Goal: Task Accomplishment & Management: Complete application form

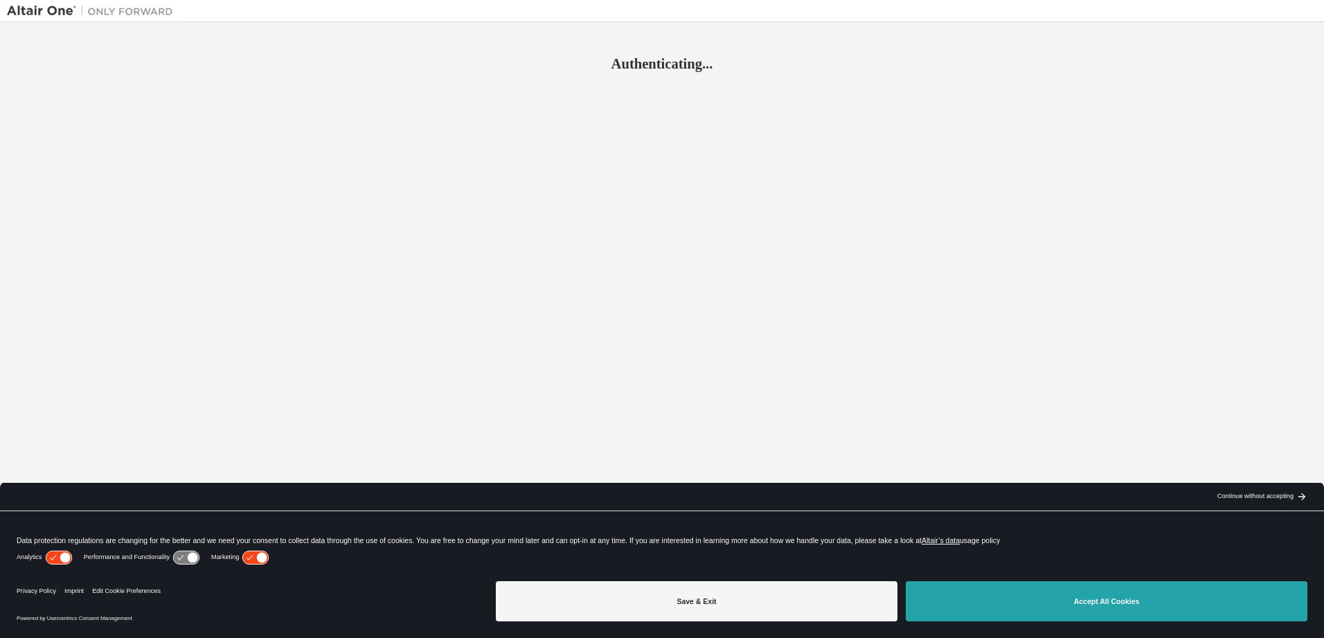
click at [963, 592] on button "Accept All Cookies" at bounding box center [1107, 601] width 402 height 40
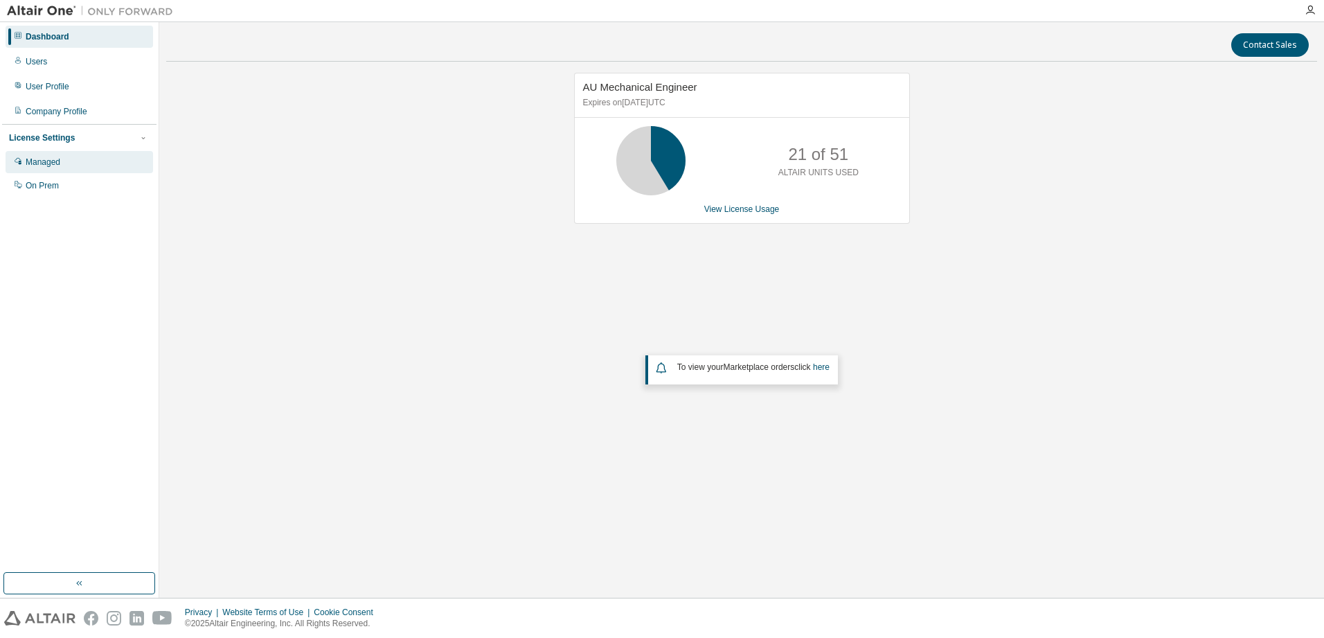
click at [40, 164] on div "Managed" at bounding box center [43, 161] width 35 height 11
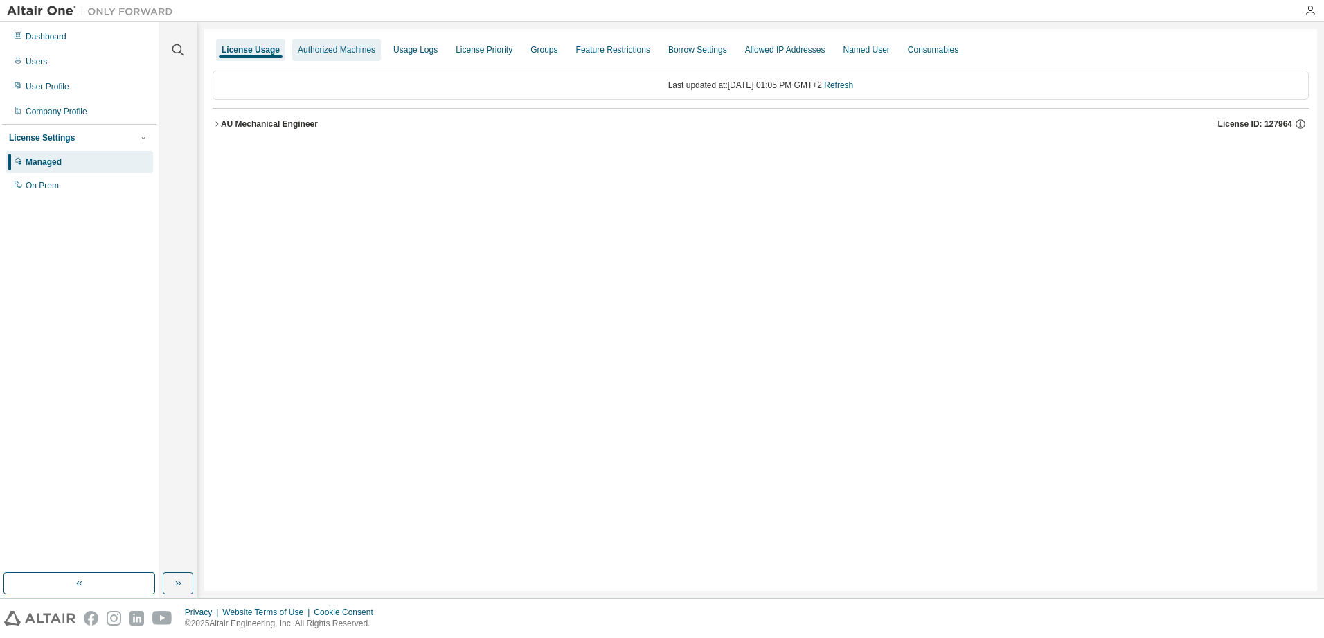
click at [350, 53] on div "Authorized Machines" at bounding box center [337, 49] width 78 height 11
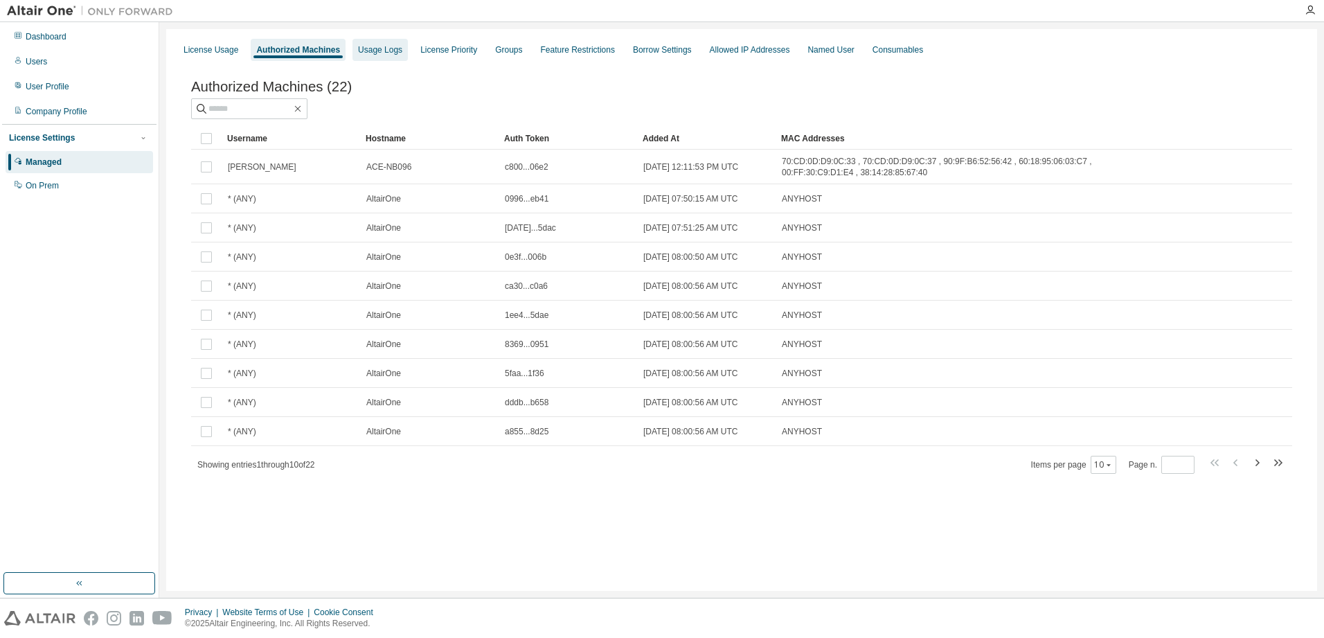
click at [363, 55] on div "Usage Logs" at bounding box center [379, 50] width 55 height 22
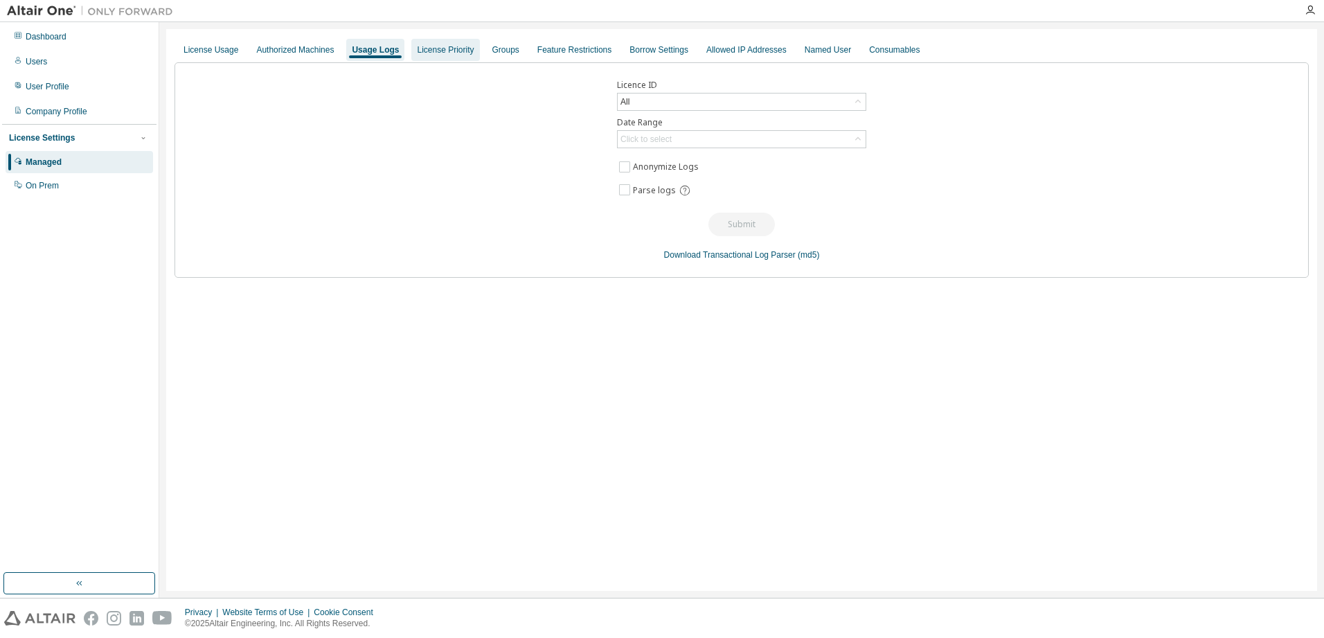
click at [427, 48] on div "License Priority" at bounding box center [445, 49] width 57 height 11
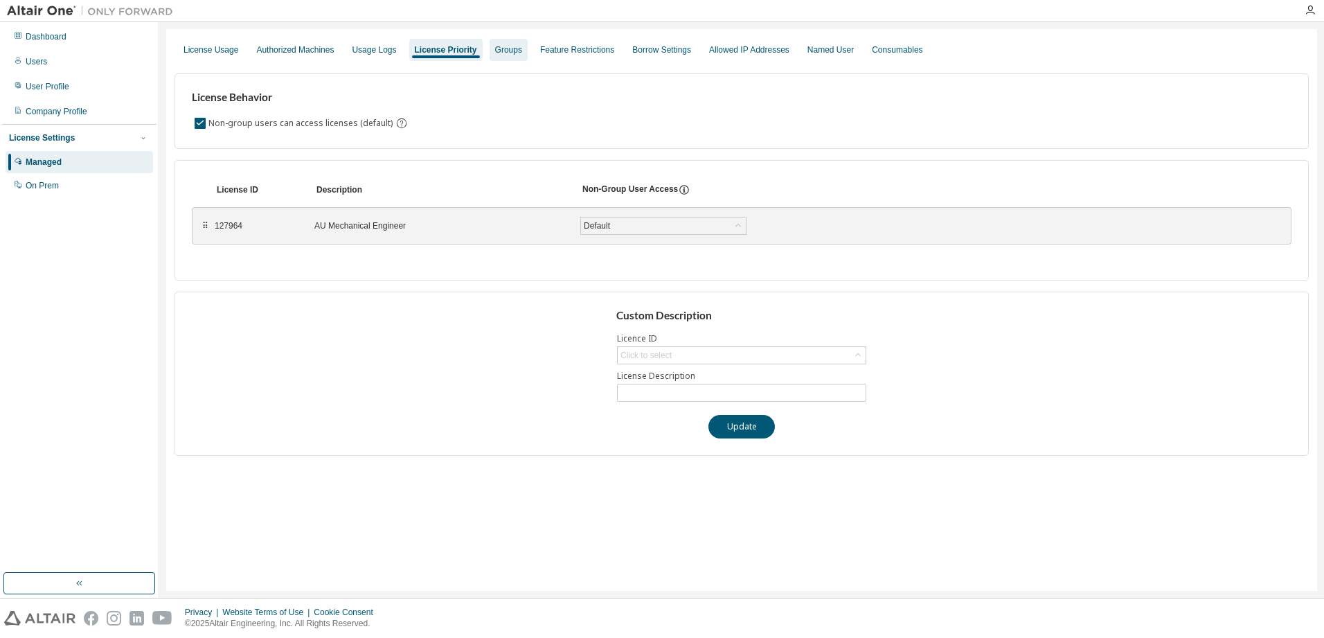
click at [502, 47] on div "Groups" at bounding box center [508, 49] width 27 height 11
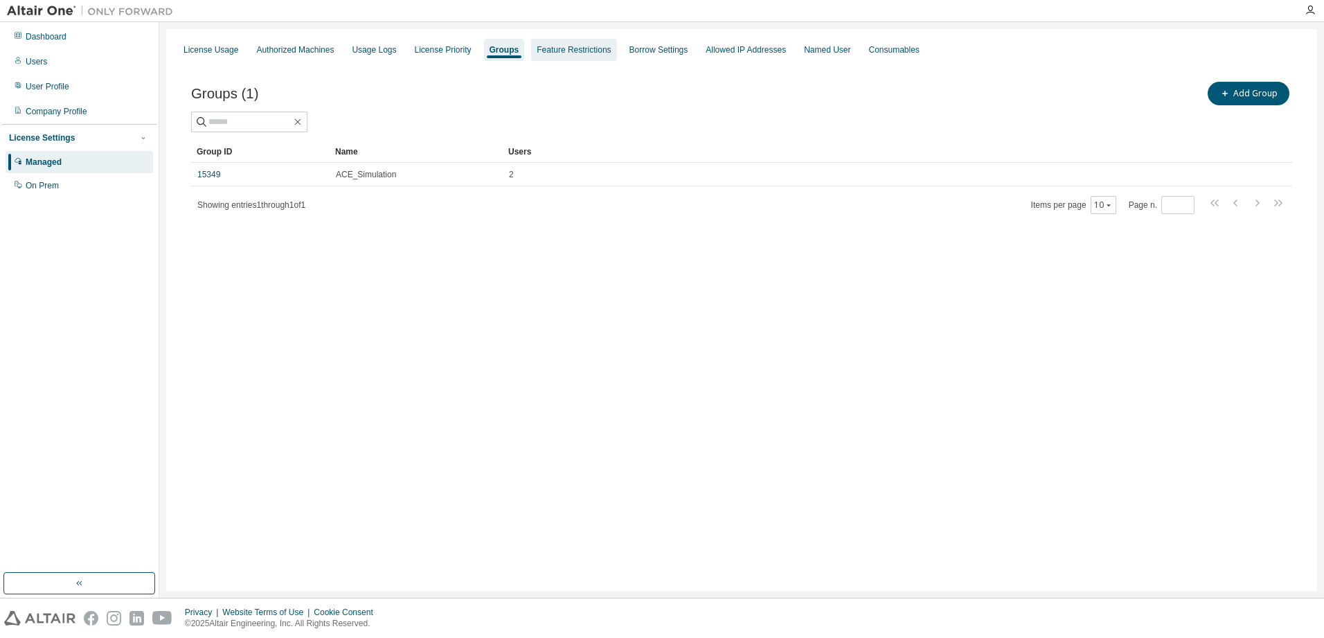
click at [570, 53] on div "Feature Restrictions" at bounding box center [574, 49] width 74 height 11
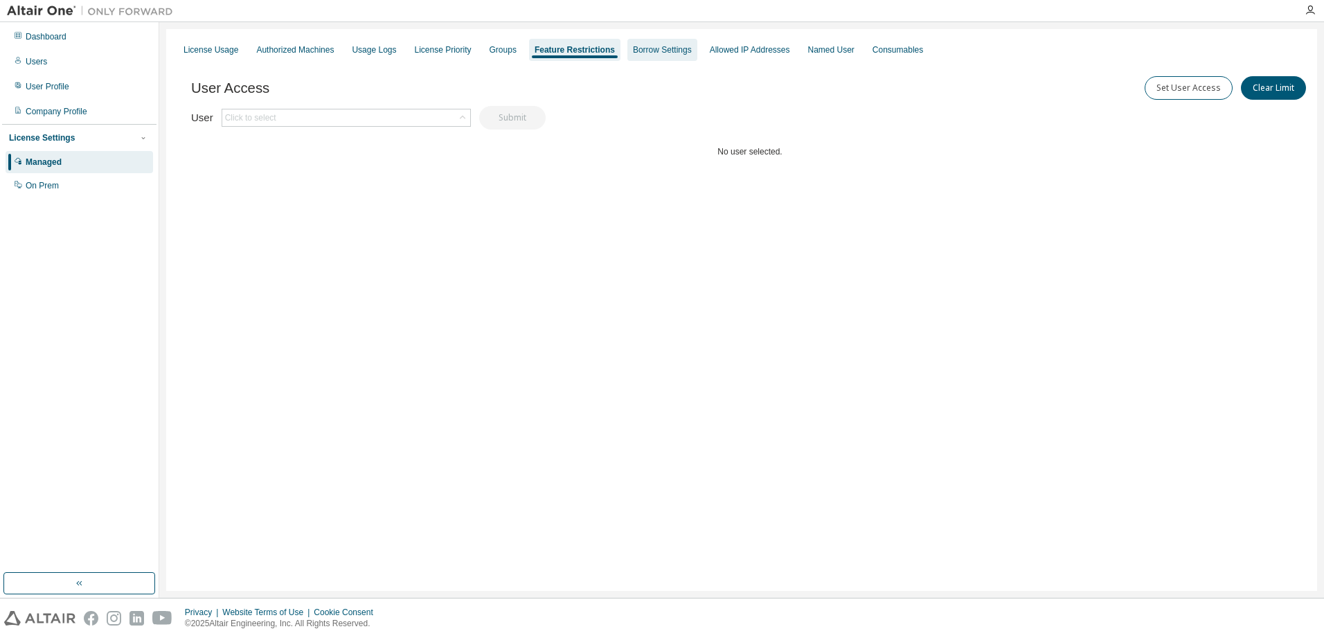
click at [642, 53] on div "Borrow Settings" at bounding box center [662, 49] width 59 height 11
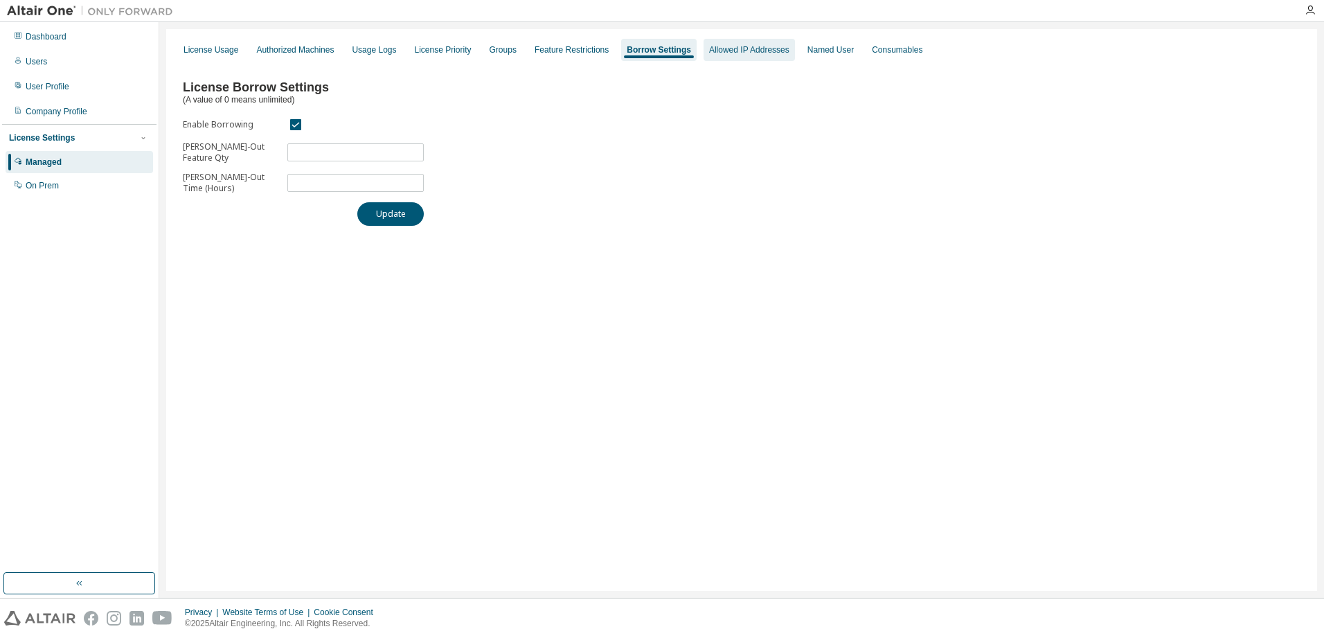
click at [726, 51] on div "Allowed IP Addresses" at bounding box center [749, 49] width 80 height 11
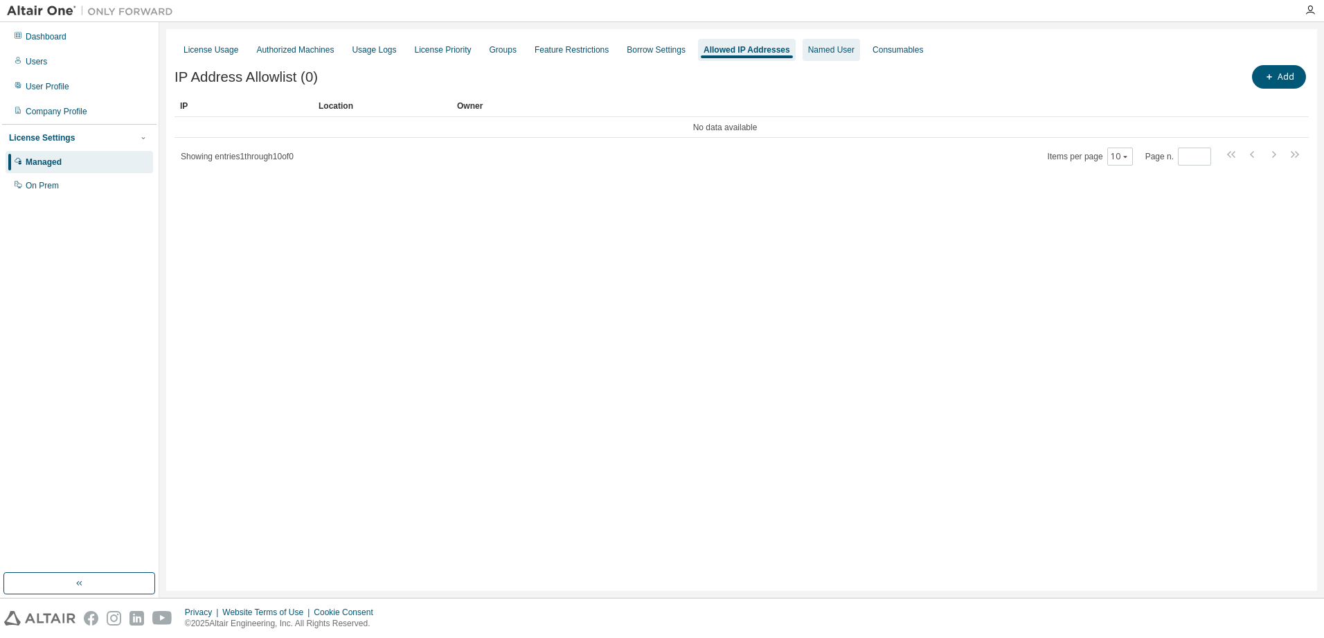
click at [808, 51] on div "Named User" at bounding box center [831, 49] width 46 height 11
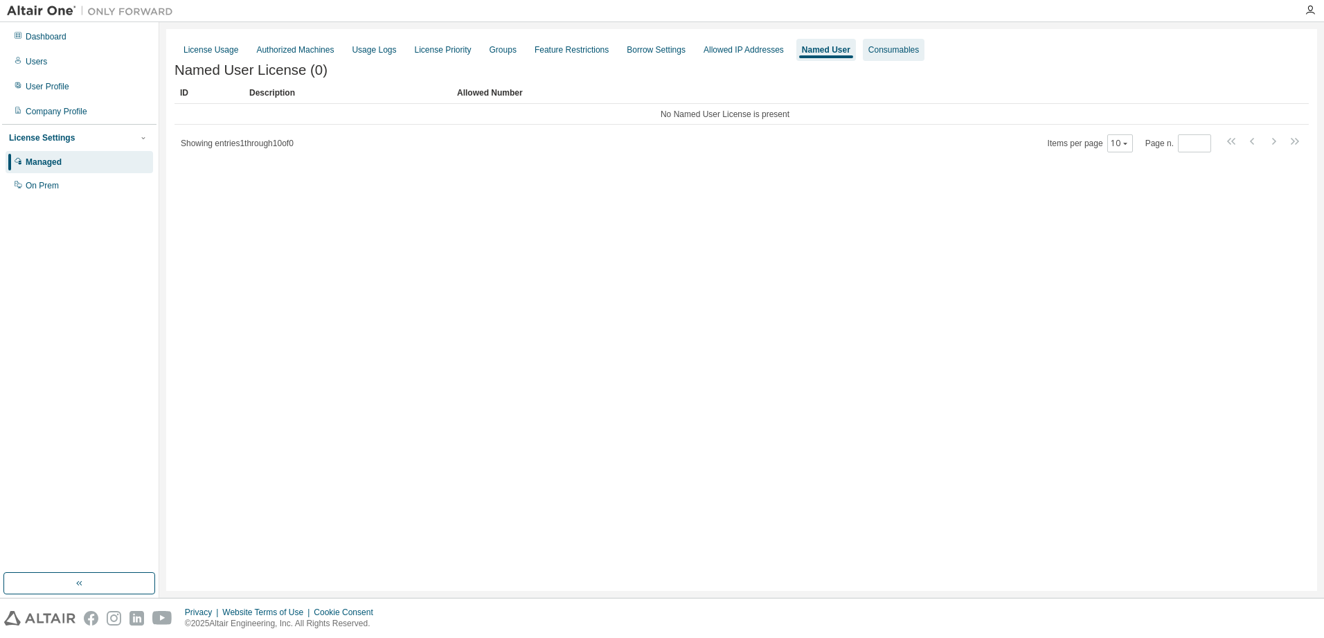
click at [892, 41] on div "Consumables" at bounding box center [894, 50] width 62 height 22
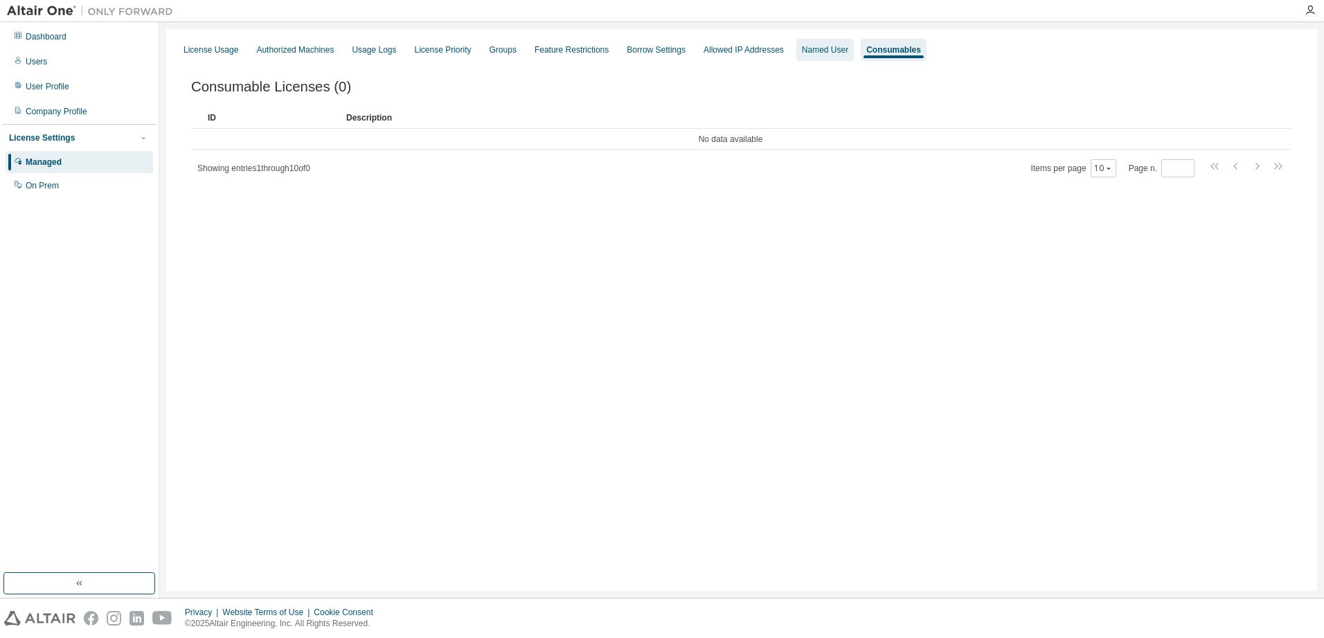
click at [833, 53] on div "Named User" at bounding box center [825, 49] width 46 height 11
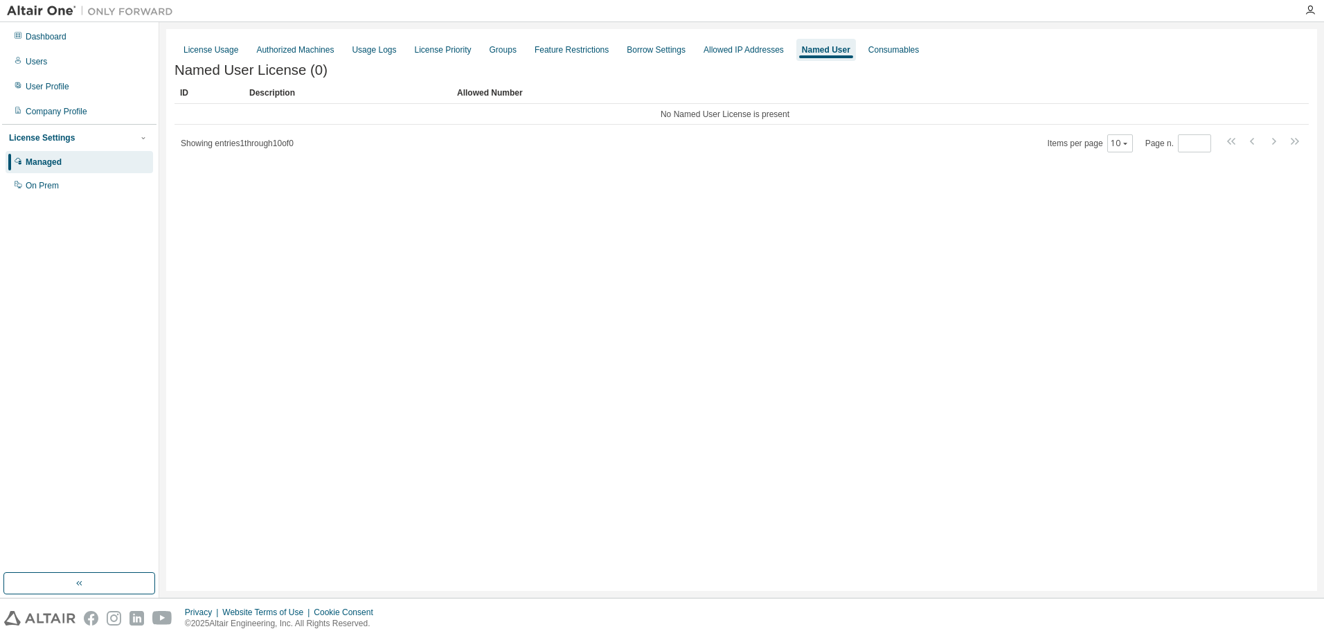
click at [241, 147] on span "Showing entries 1 through 10 of 0" at bounding box center [237, 143] width 113 height 10
click at [48, 118] on div "Company Profile" at bounding box center [79, 111] width 147 height 22
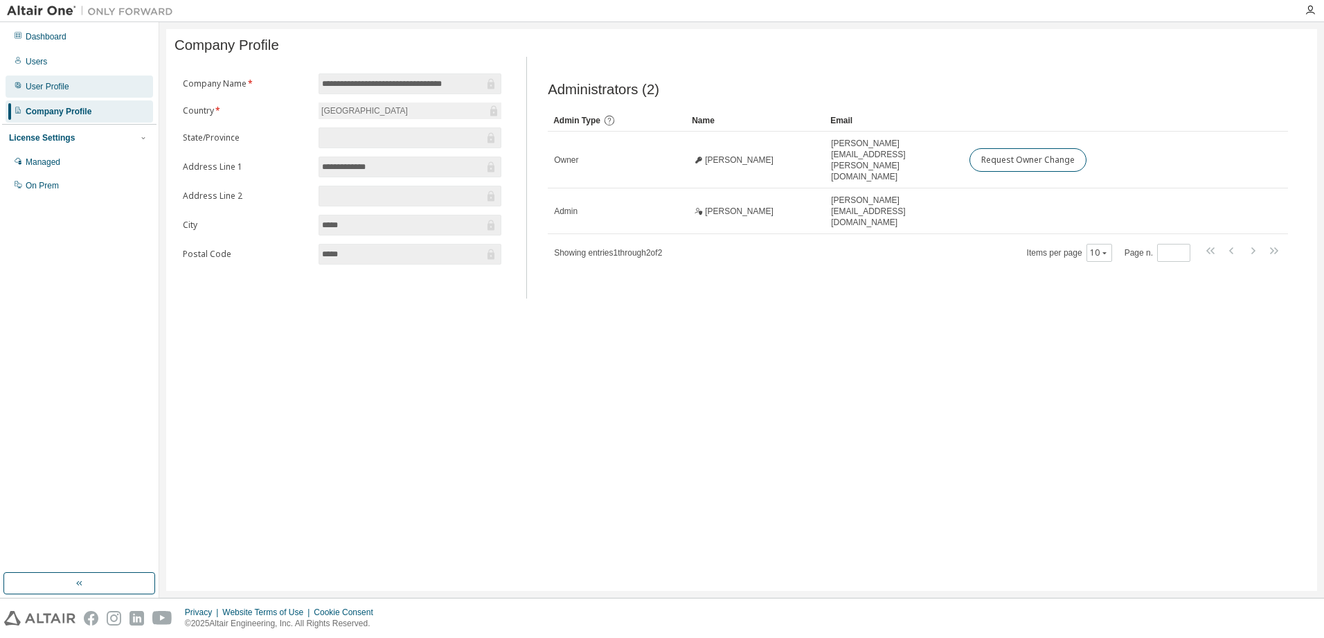
click at [51, 94] on div "User Profile" at bounding box center [79, 86] width 147 height 22
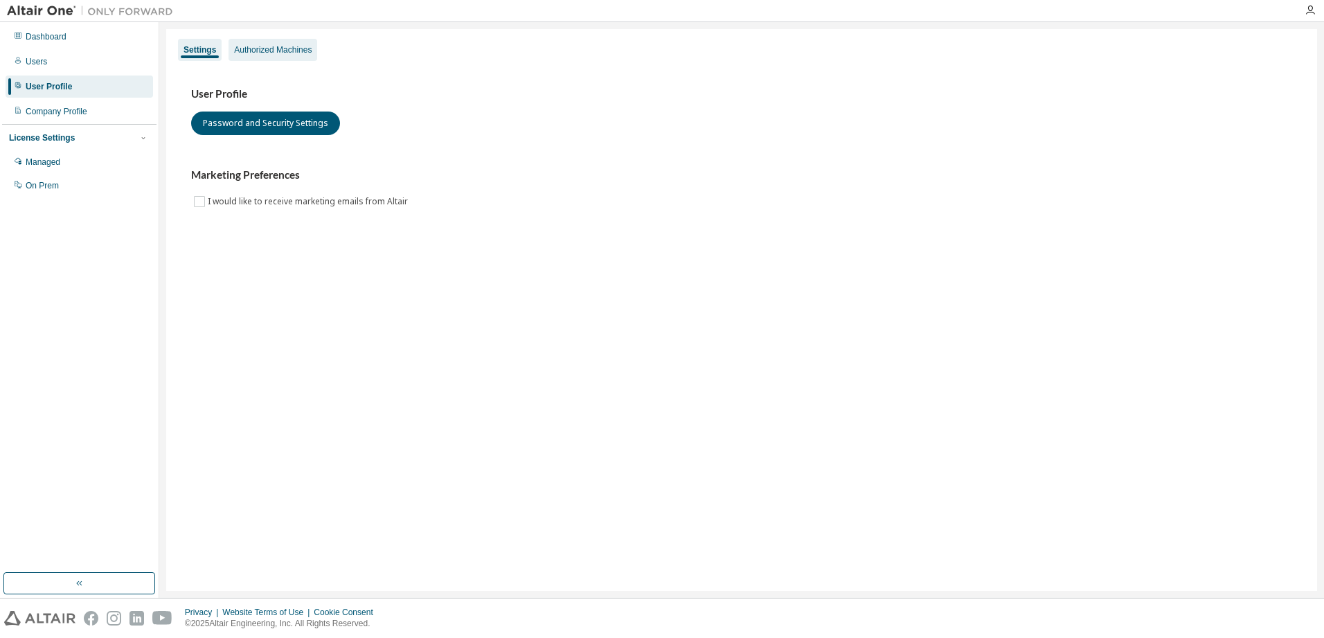
click at [253, 52] on div "Authorized Machines" at bounding box center [273, 49] width 78 height 11
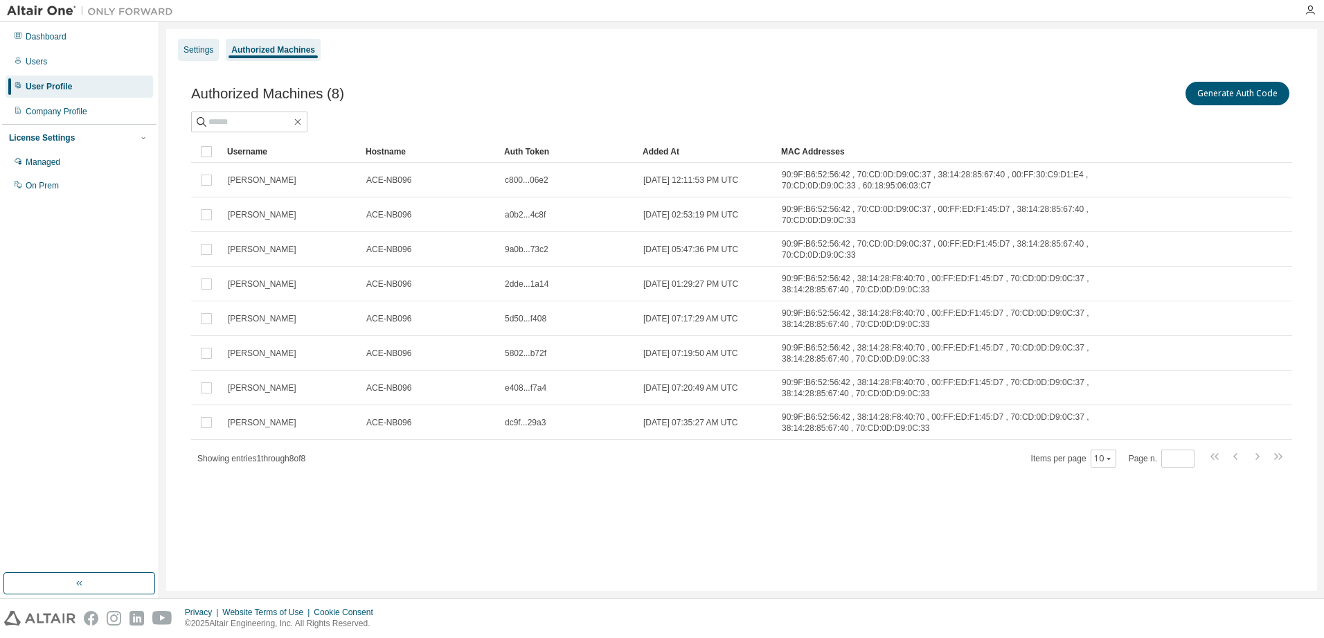
click at [199, 46] on div "Settings" at bounding box center [199, 49] width 30 height 11
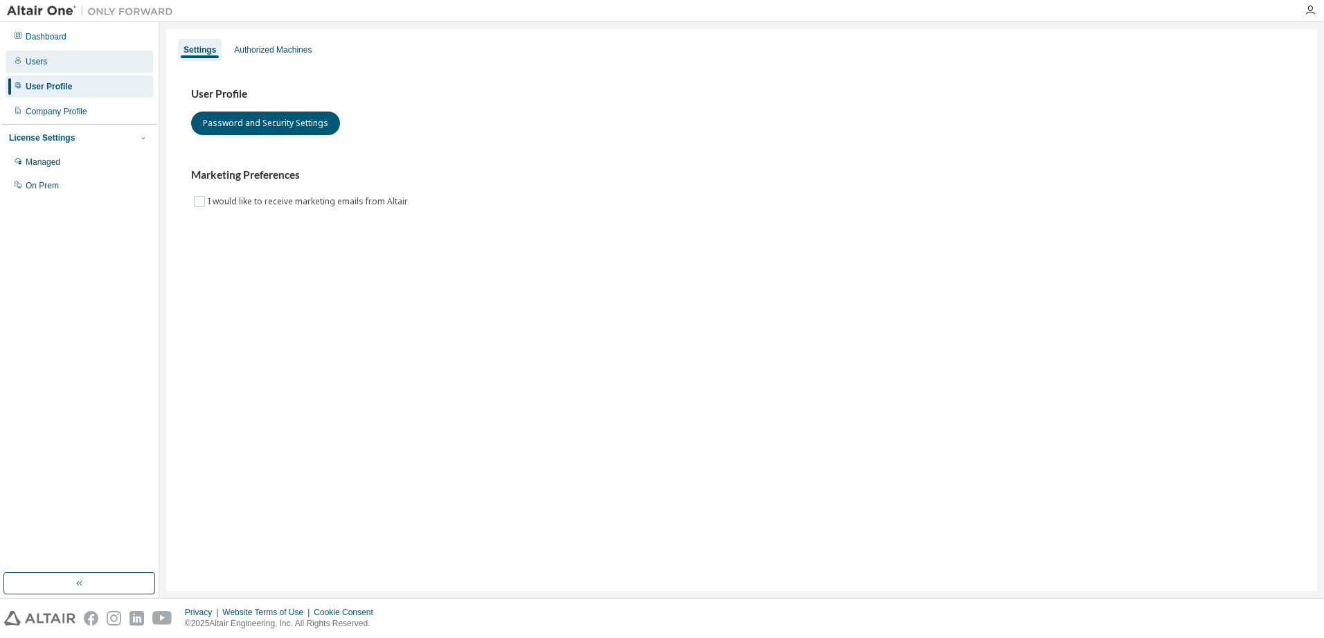
click at [88, 59] on div "Users" at bounding box center [79, 62] width 147 height 22
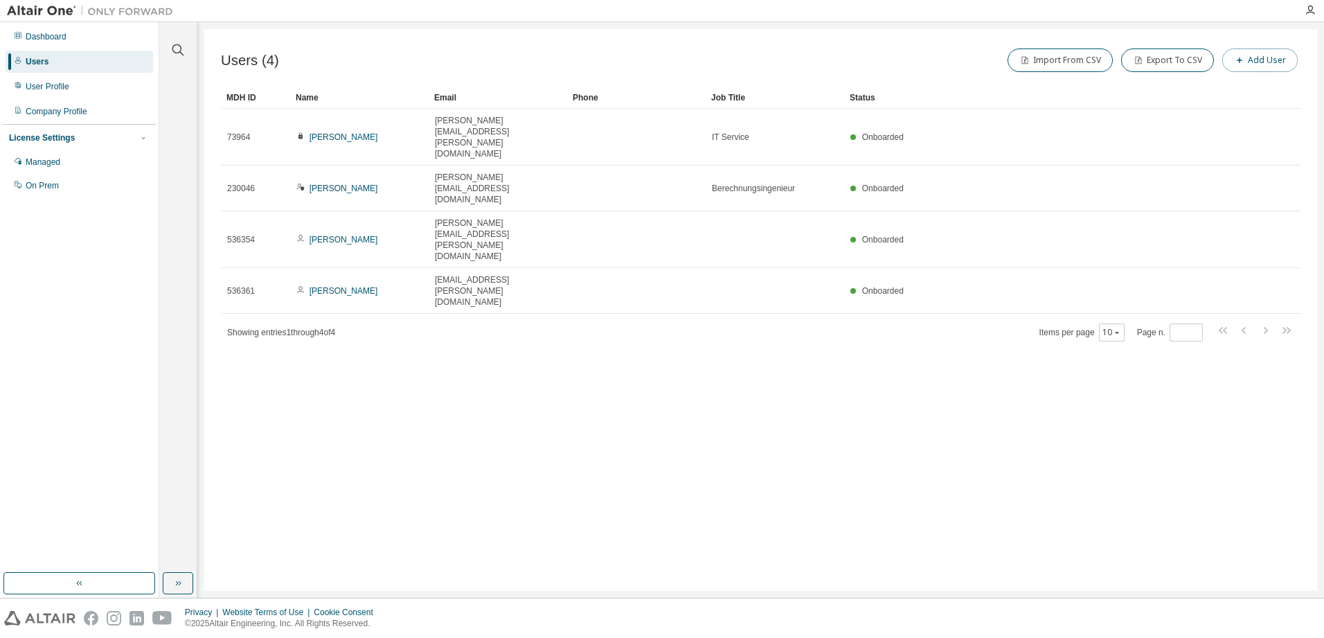
click at [1257, 61] on button "Add User" at bounding box center [1259, 60] width 75 height 24
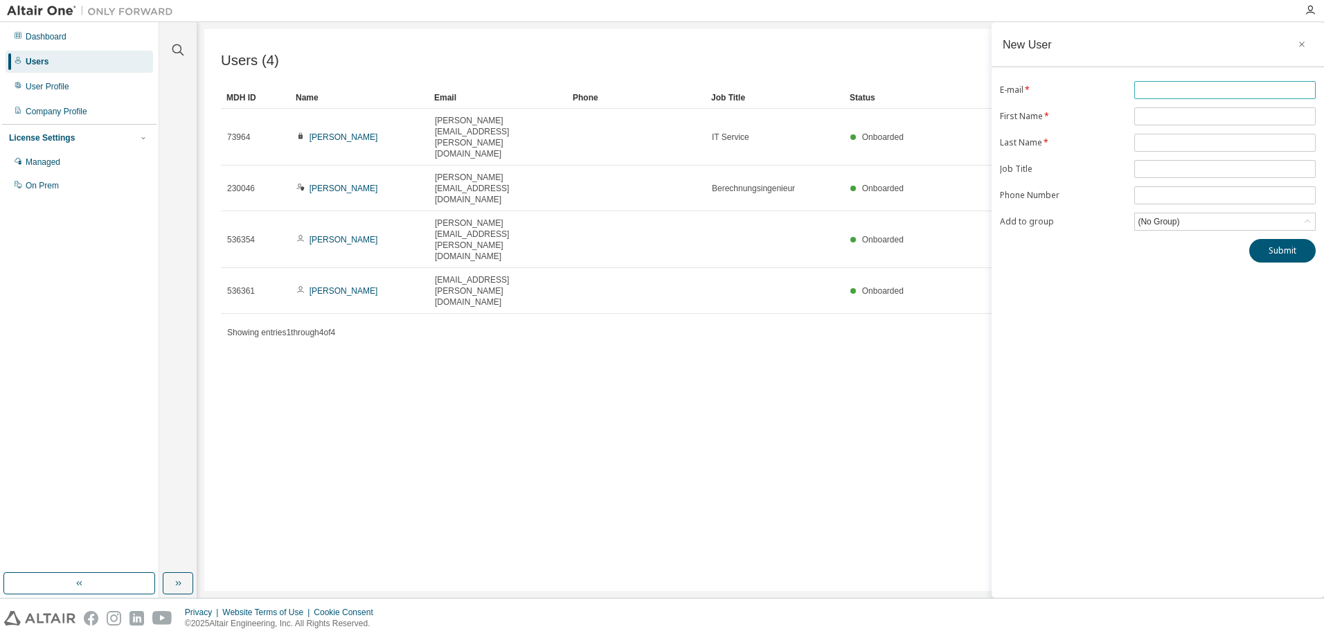
click at [1253, 87] on input "text" at bounding box center [1225, 89] width 174 height 11
type input "**********"
type input "*****"
type input "**********"
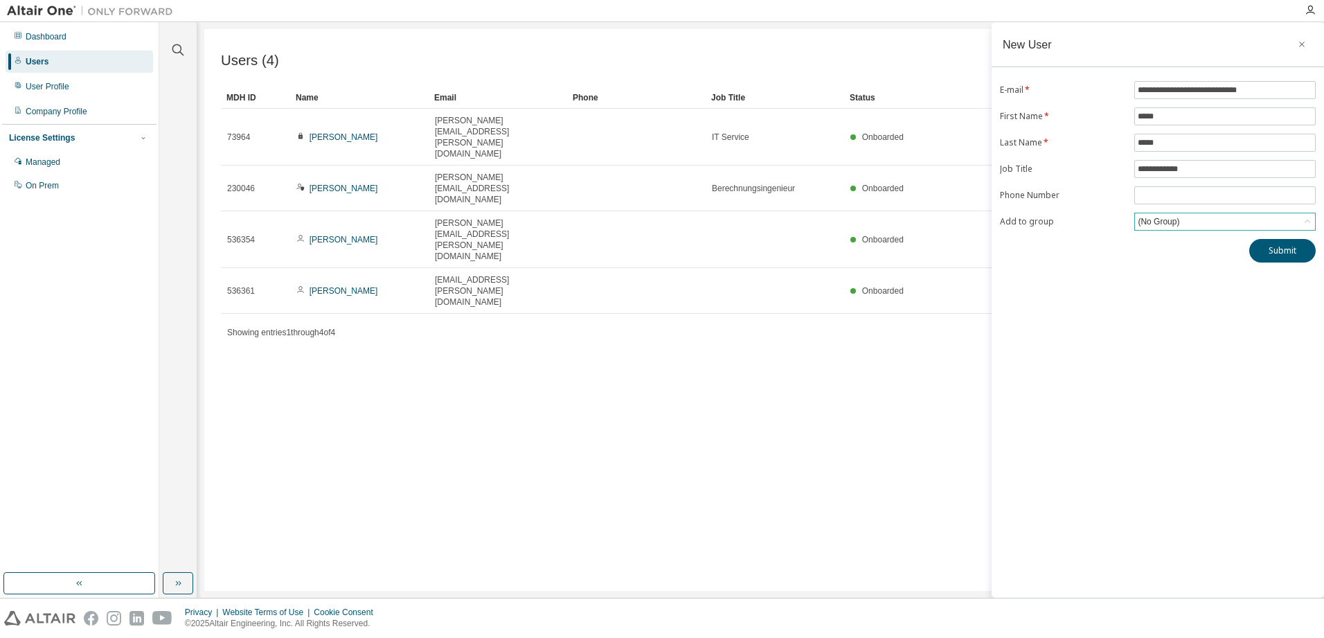
click at [1149, 225] on div "(No Group)" at bounding box center [1159, 221] width 46 height 15
click at [1075, 305] on div "**********" at bounding box center [1158, 309] width 332 height 575
click at [1277, 245] on button "Submit" at bounding box center [1282, 251] width 66 height 24
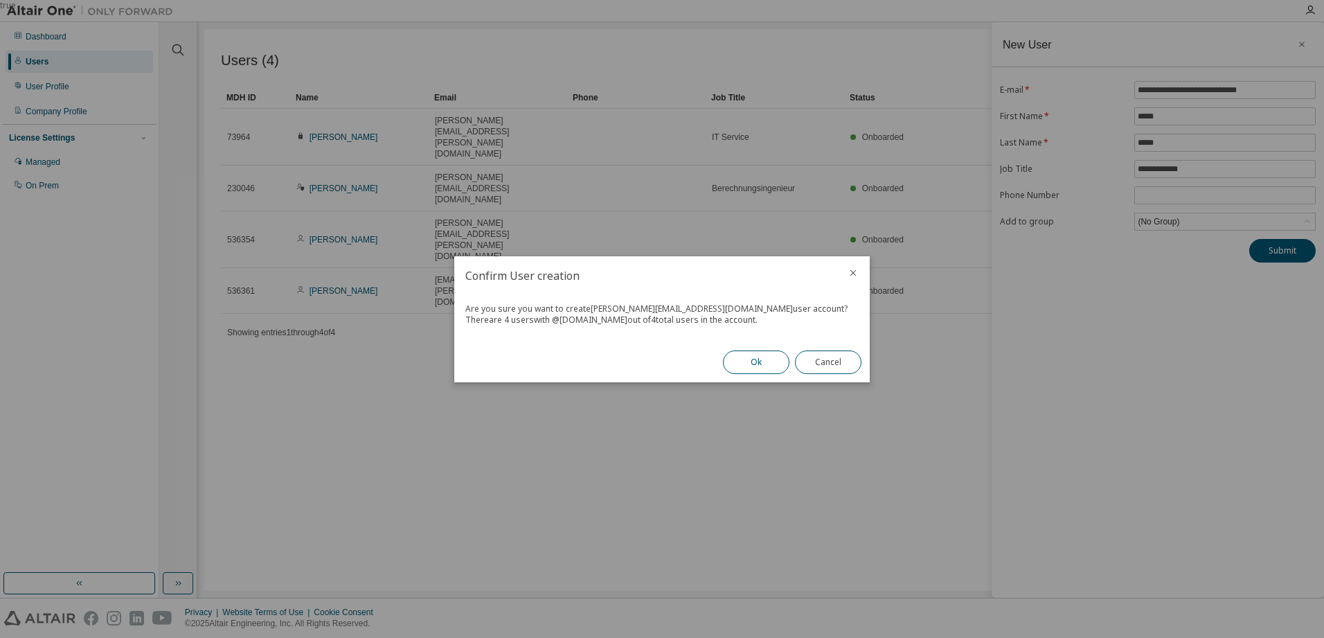
click at [753, 361] on button "Ok" at bounding box center [756, 362] width 66 height 24
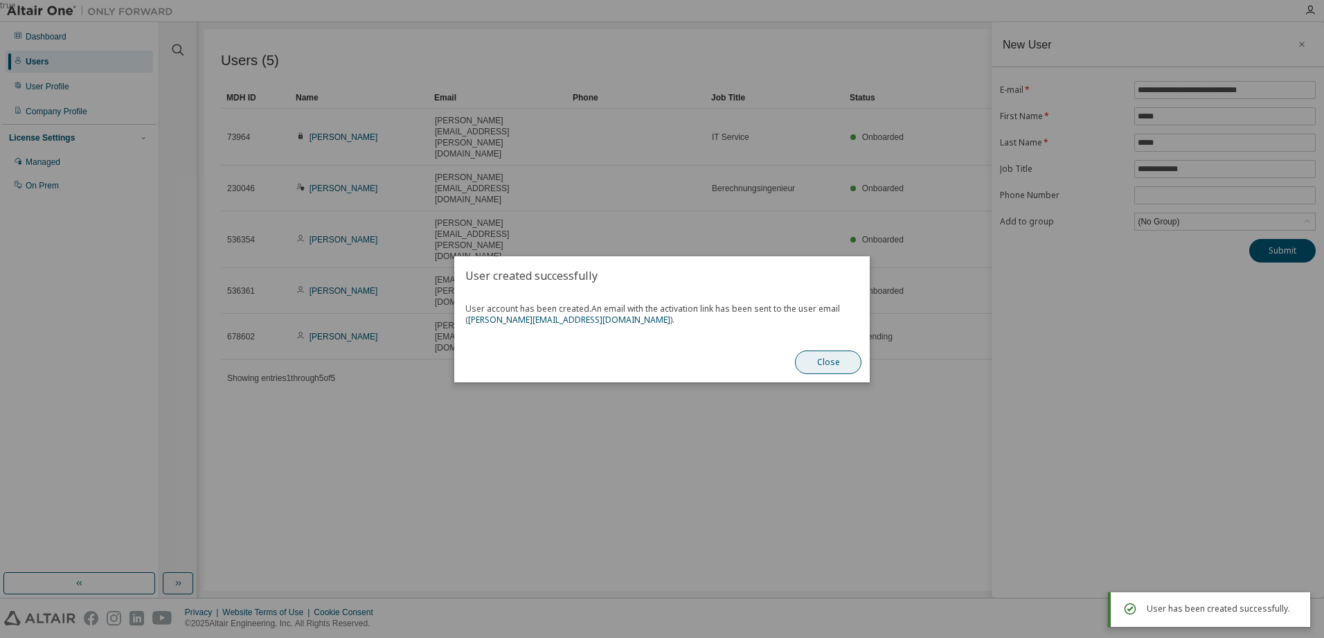
click at [838, 357] on button "Close" at bounding box center [828, 362] width 66 height 24
